Goal: Navigation & Orientation: Find specific page/section

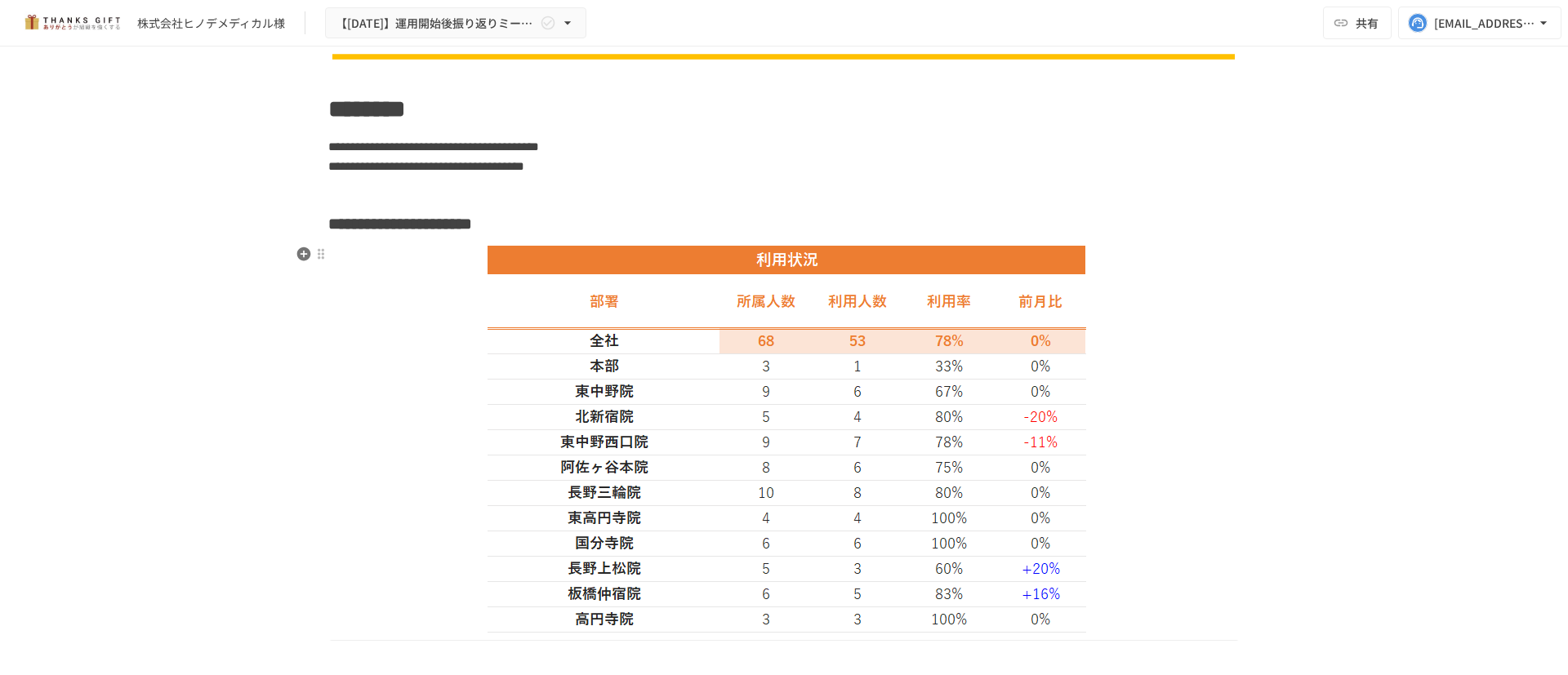
scroll to position [1457, 0]
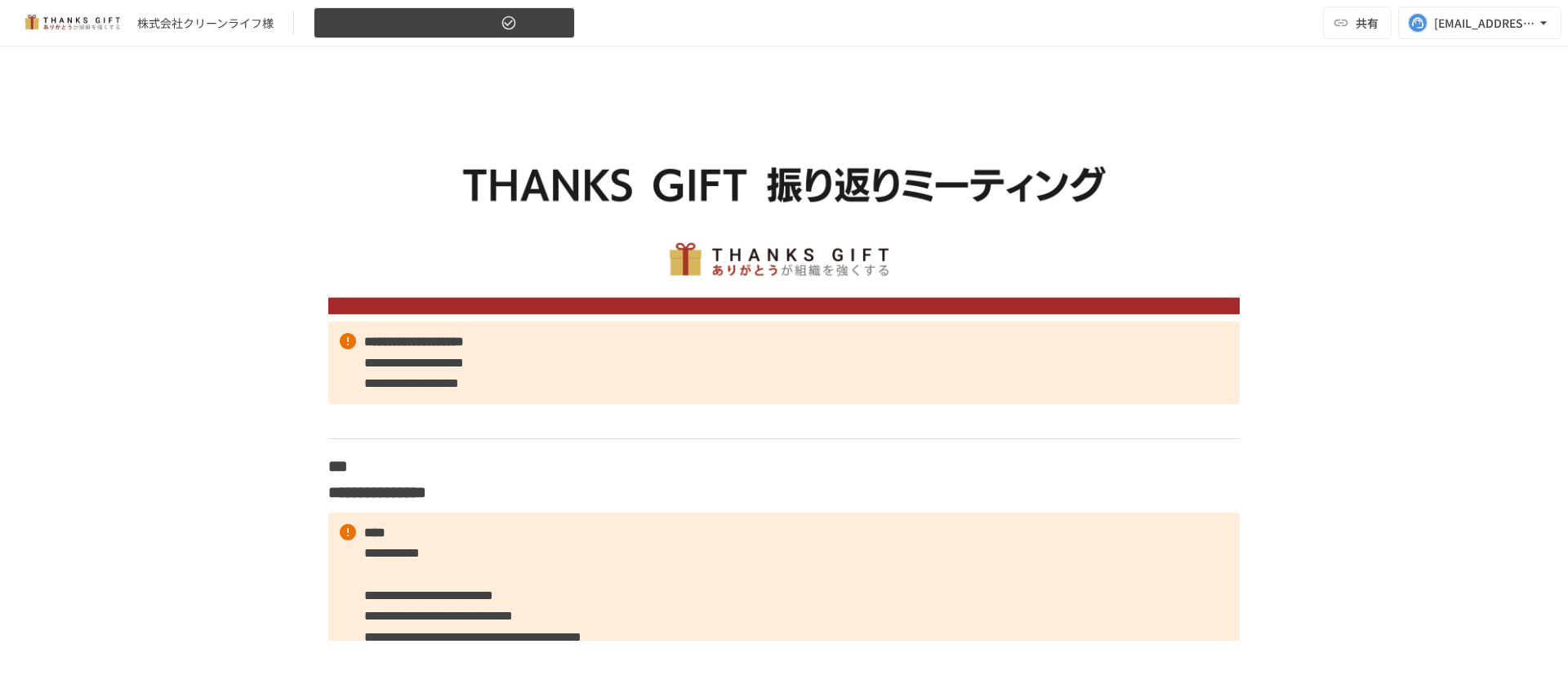
click at [513, 16] on icon "button" at bounding box center [508, 23] width 17 height 17
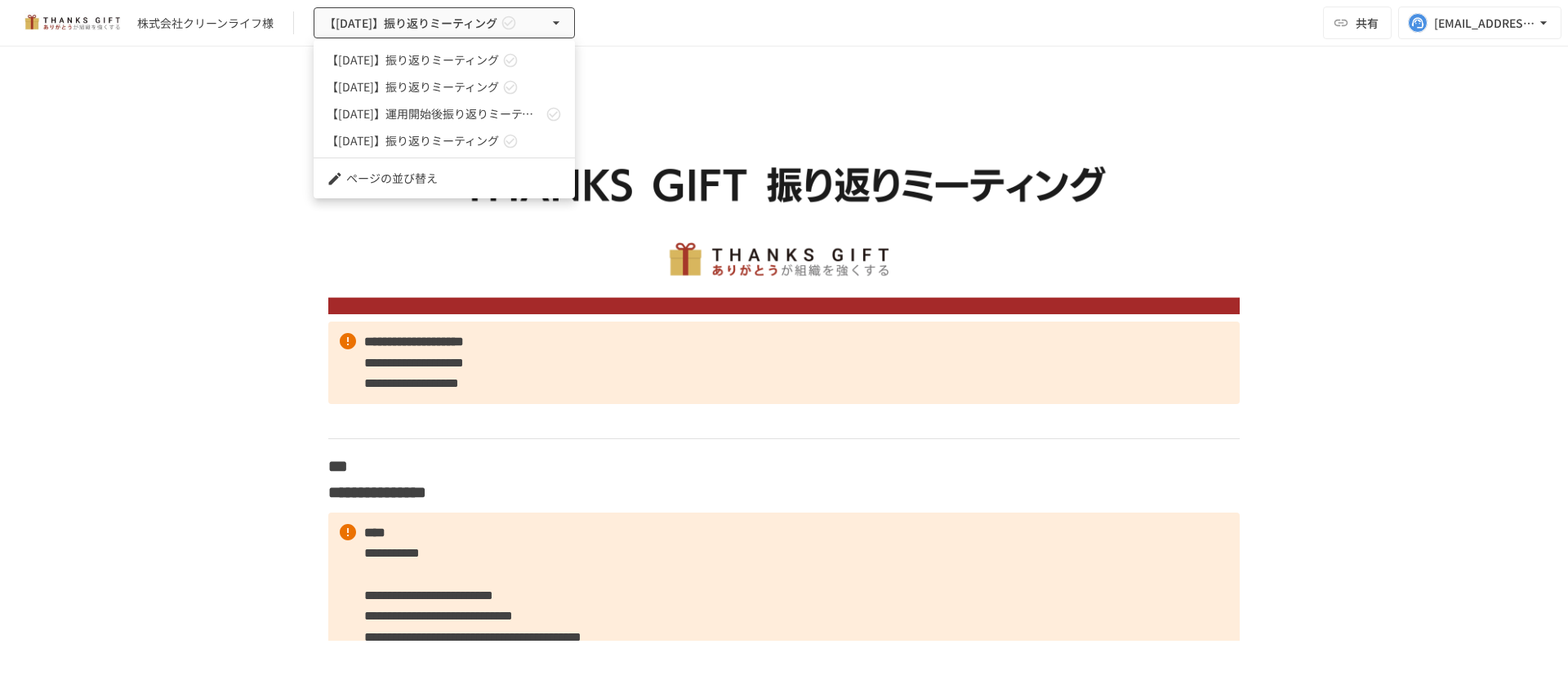
click at [477, 51] on span "【6月27日】振り返りミーティング" at bounding box center [412, 60] width 172 height 17
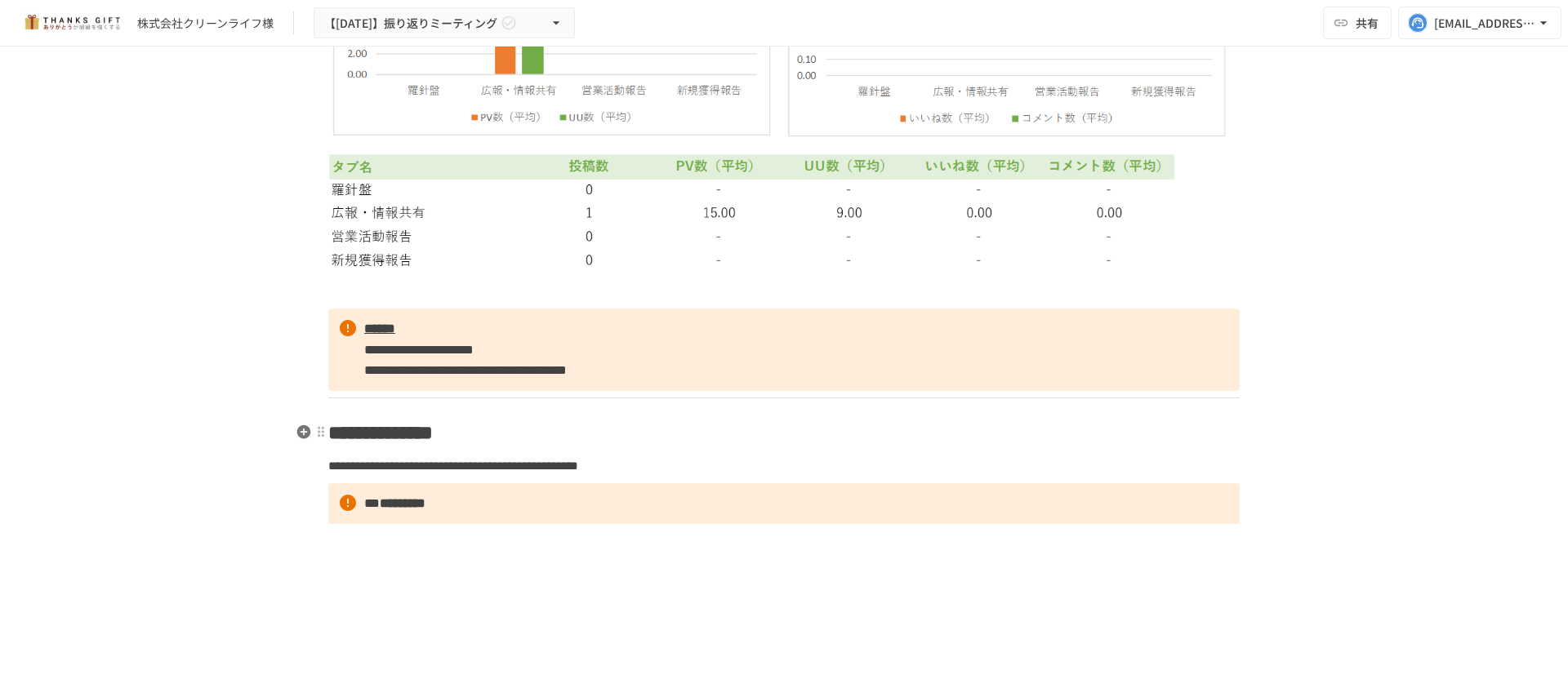
scroll to position [5174, 0]
